Goal: Task Accomplishment & Management: Use online tool/utility

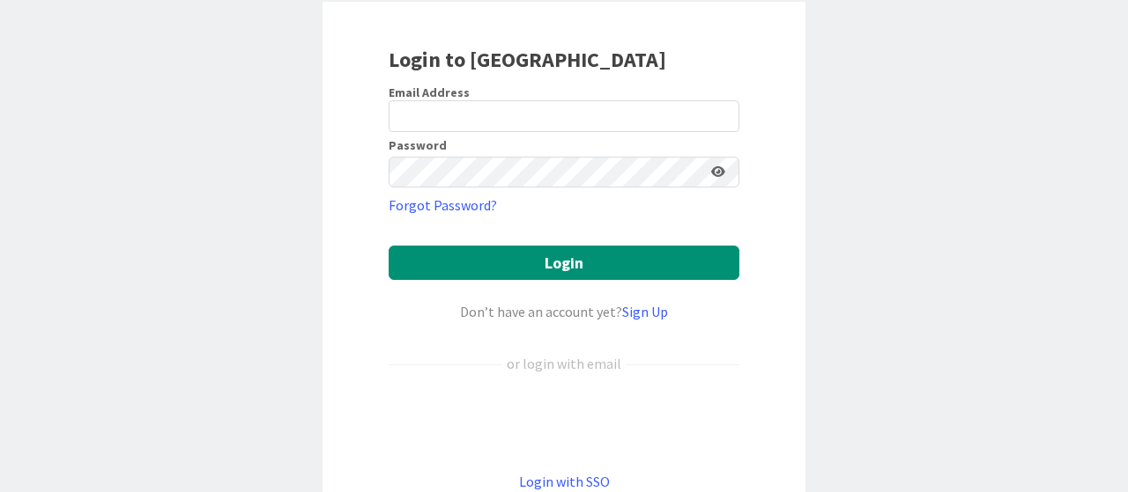
scroll to position [238, 0]
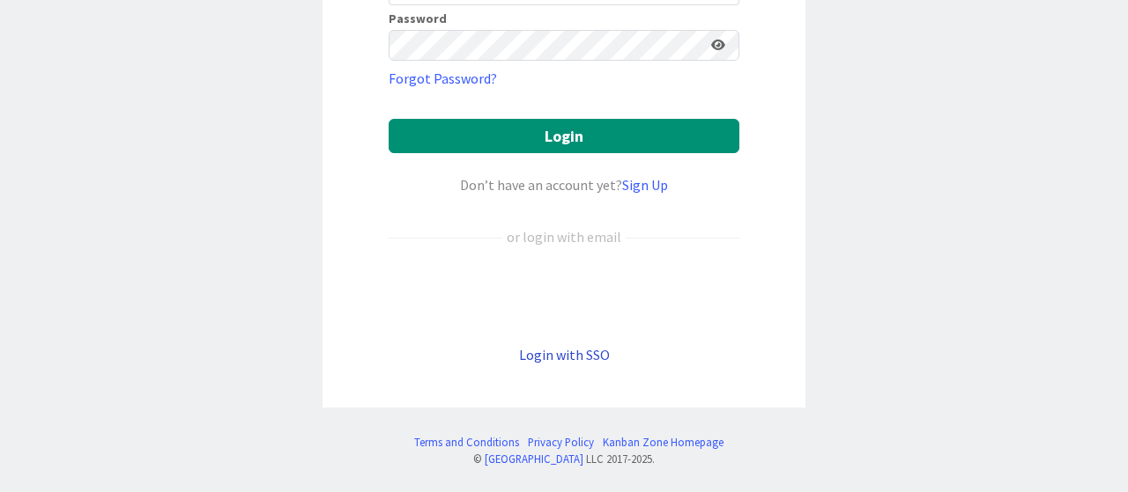
click at [569, 347] on link "Login with SSO" at bounding box center [564, 355] width 91 height 18
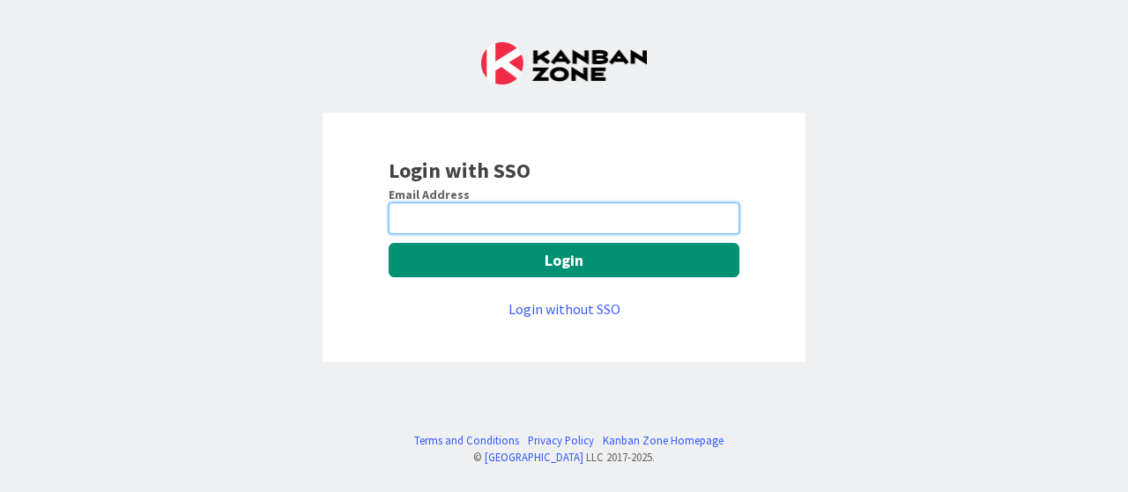
click at [470, 211] on input "email" at bounding box center [563, 219] width 351 height 32
type input "[EMAIL_ADDRESS][DOMAIN_NAME]"
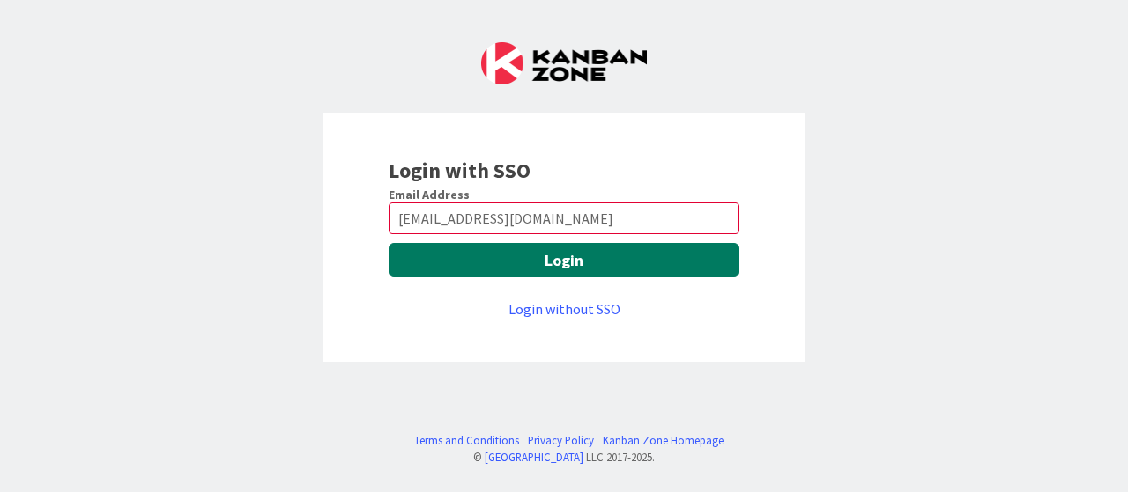
click at [505, 269] on button "Login" at bounding box center [563, 260] width 351 height 34
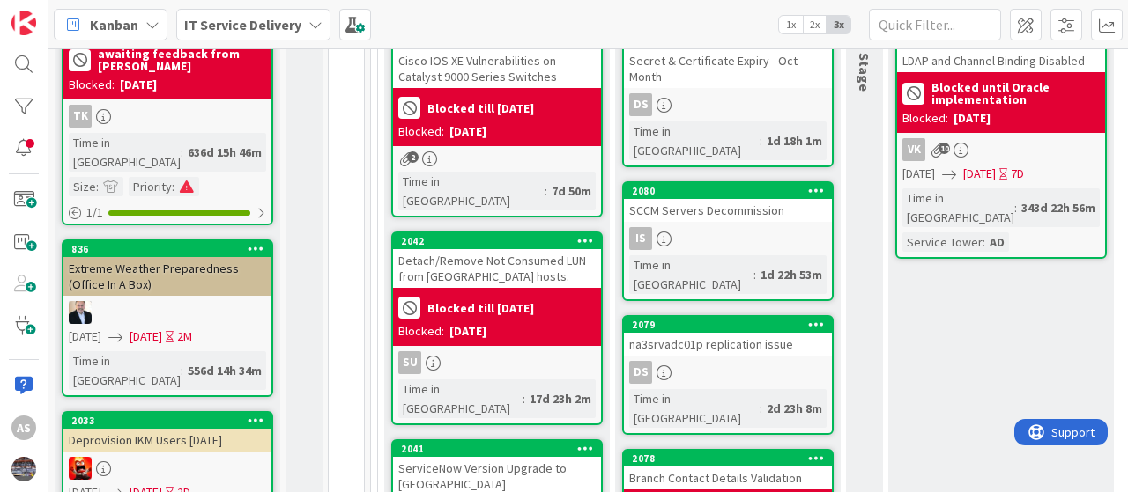
scroll to position [352, 0]
